Goal: Information Seeking & Learning: Learn about a topic

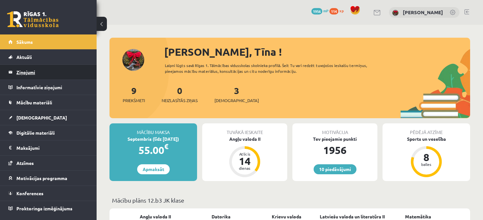
click at [58, 76] on legend "Ziņojumi 0" at bounding box center [52, 72] width 72 height 15
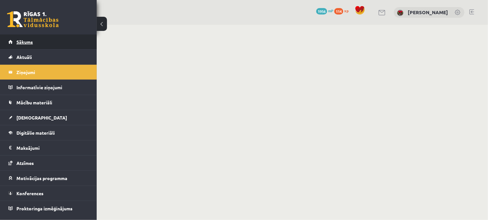
click at [48, 46] on link "Sākums" at bounding box center [48, 41] width 80 height 15
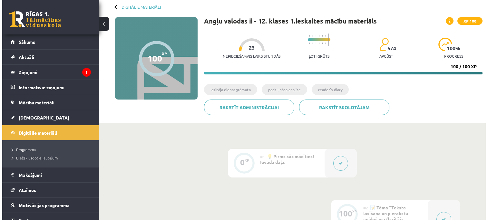
scroll to position [161, 0]
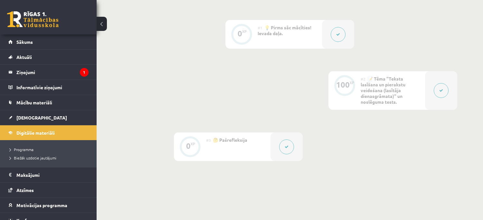
click at [433, 86] on div at bounding box center [441, 90] width 32 height 39
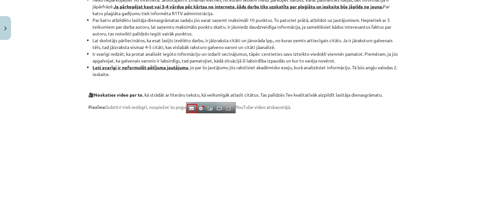
scroll to position [515, 0]
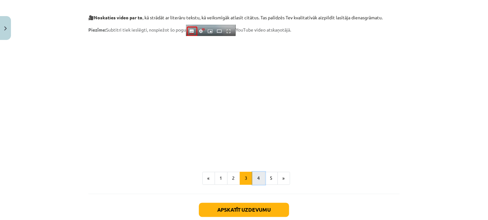
click at [254, 178] on button "4" at bounding box center [258, 178] width 13 height 13
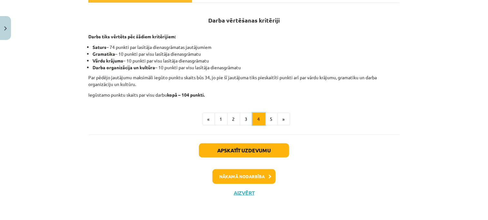
scroll to position [116, 0]
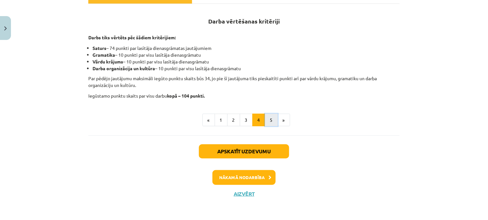
click at [267, 119] on button "5" at bounding box center [271, 120] width 13 height 13
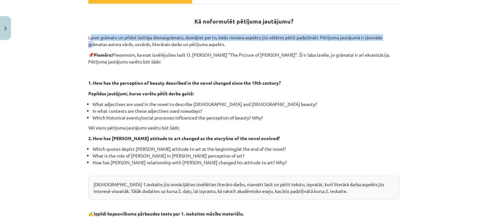
drag, startPoint x: 84, startPoint y: 36, endPoint x: 88, endPoint y: 42, distance: 6.7
click at [88, 42] on div "100 XP Saņemsi Grūts 574 pilda Apraksts Uzdevums Palīdzība Kā noformulēt pētīju…" at bounding box center [243, 130] width 319 height 386
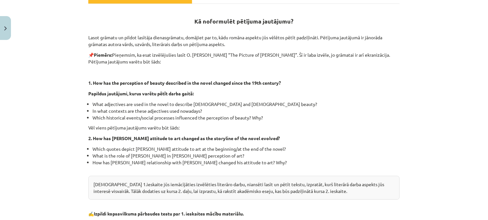
click at [91, 46] on p "Lasot grāmatu un pildot lasītāja dienasgrāmatu, domājiet par to, kādu romāna as…" at bounding box center [243, 37] width 311 height 20
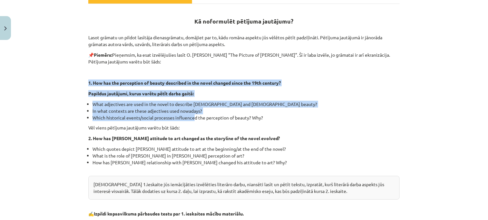
drag, startPoint x: 82, startPoint y: 79, endPoint x: 191, endPoint y: 117, distance: 115.5
click at [191, 117] on div "100 XP Saņemsi Grūts 574 pilda Apraksts Uzdevums Palīdzība Kā noformulēt pētīju…" at bounding box center [243, 130] width 319 height 386
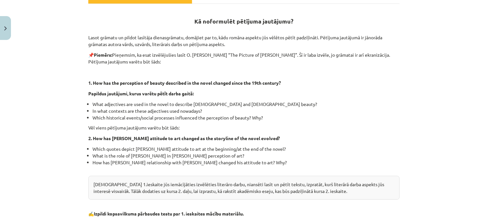
click at [211, 129] on p "Vēl viens pētījuma jautājums varētu būt šāds:" at bounding box center [243, 127] width 311 height 7
drag, startPoint x: 86, startPoint y: 90, endPoint x: 194, endPoint y: 93, distance: 108.3
click at [194, 93] on p "Papildus jautājumi, kurus varētu pētīt darba gaitā:" at bounding box center [243, 93] width 311 height 7
copy strong "Papildus jautājumi, kurus varētu pētīt darba gaitā:"
